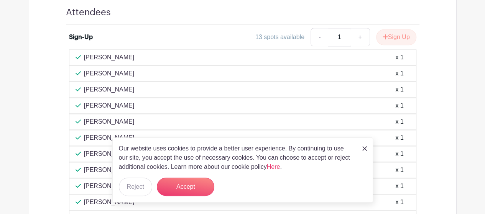
scroll to position [471, 0]
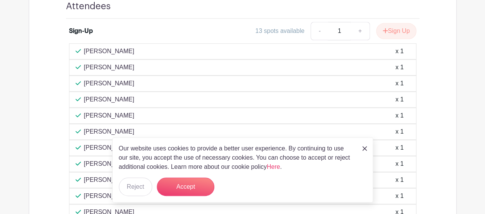
click at [363, 152] on link at bounding box center [364, 148] width 5 height 9
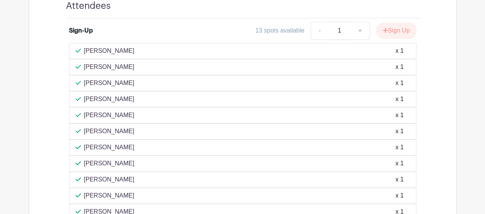
scroll to position [466, 0]
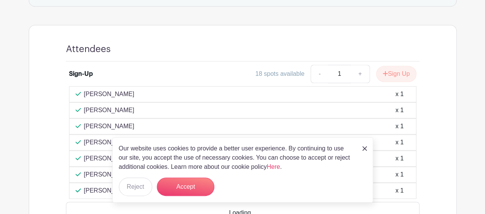
drag, startPoint x: 0, startPoint y: 0, endPoint x: 490, endPoint y: 167, distance: 517.9
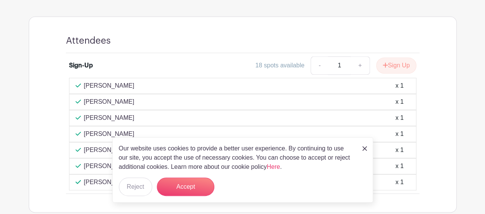
click at [366, 146] on div "Our website uses cookies to provide a better user experience. By continuing to …" at bounding box center [242, 170] width 261 height 65
click at [365, 148] on img at bounding box center [364, 148] width 5 height 5
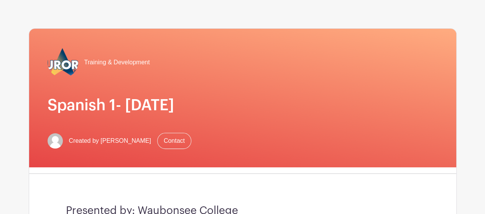
scroll to position [0, 0]
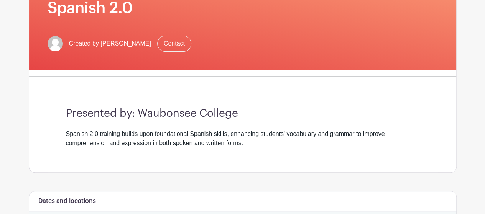
scroll to position [85, 0]
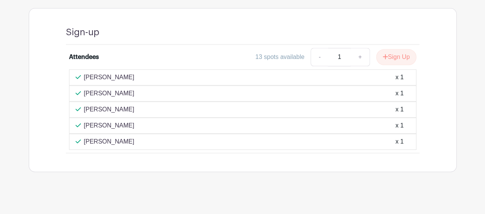
scroll to position [418, 0]
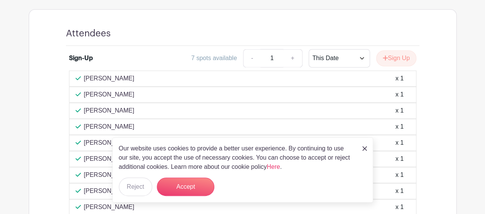
scroll to position [523, 0]
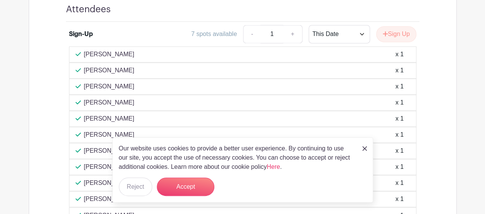
click at [367, 150] on div "Our website uses cookies to provide a better user experience. By continuing to …" at bounding box center [242, 170] width 261 height 65
click at [365, 150] on img at bounding box center [364, 148] width 5 height 5
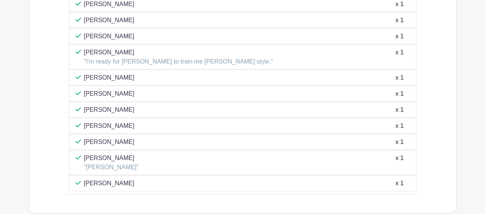
scroll to position [769, 0]
